Goal: Information Seeking & Learning: Learn about a topic

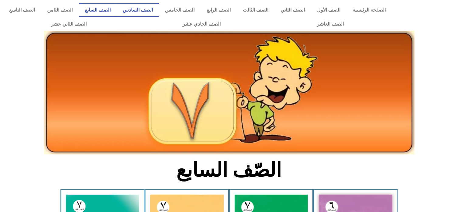
click at [159, 5] on link "الصف السادس" at bounding box center [138, 10] width 42 height 14
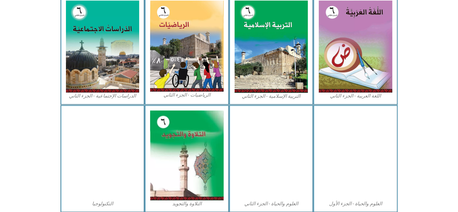
scroll to position [328, 0]
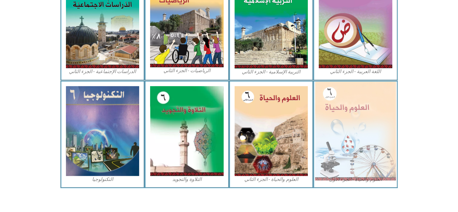
click at [369, 131] on img at bounding box center [355, 130] width 81 height 99
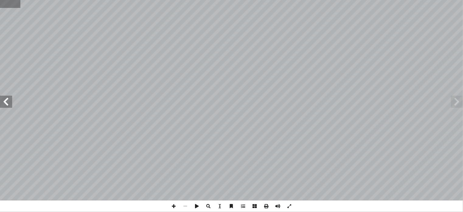
click at [4, 3] on input "text" at bounding box center [10, 4] width 20 height 8
type input "**"
click at [173, 205] on span at bounding box center [174, 206] width 12 height 12
click at [185, 203] on span at bounding box center [185, 206] width 12 height 12
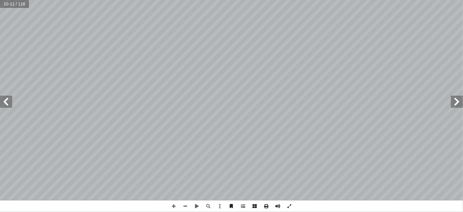
click at [7, 102] on span at bounding box center [6, 101] width 12 height 12
click at [456, 97] on span at bounding box center [457, 101] width 12 height 12
click at [457, 103] on span at bounding box center [457, 101] width 12 height 12
click at [2, 98] on span at bounding box center [6, 101] width 12 height 12
click at [11, 106] on span at bounding box center [6, 101] width 12 height 12
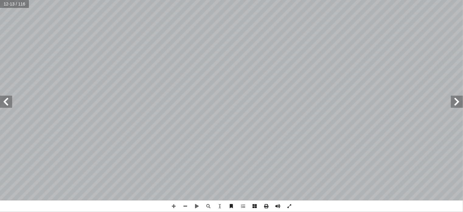
click at [461, 101] on span at bounding box center [457, 101] width 12 height 12
click at [451, 99] on span at bounding box center [457, 101] width 12 height 12
click at [175, 207] on span at bounding box center [174, 206] width 12 height 12
